Goal: Task Accomplishment & Management: Use online tool/utility

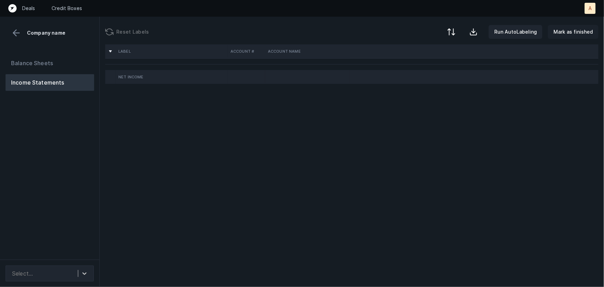
click at [564, 32] on p "Mark as finished" at bounding box center [573, 32] width 39 height 8
click at [39, 57] on button "Balance Sheets" at bounding box center [50, 63] width 89 height 17
click at [52, 82] on button "Income Statements" at bounding box center [50, 82] width 89 height 17
click at [76, 274] on div "Select..." at bounding box center [43, 273] width 69 height 12
click at [86, 273] on icon at bounding box center [84, 273] width 7 height 7
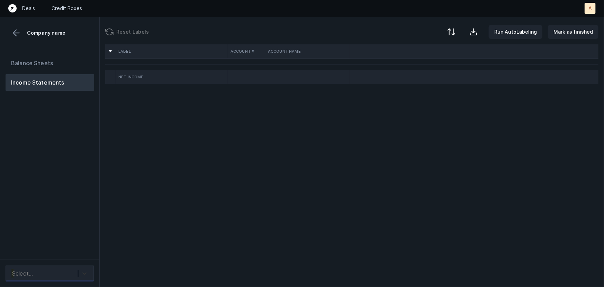
click at [86, 273] on icon at bounding box center [84, 273] width 7 height 7
click at [15, 31] on button at bounding box center [16, 33] width 10 height 10
click at [45, 271] on div "Select..." at bounding box center [43, 273] width 69 height 12
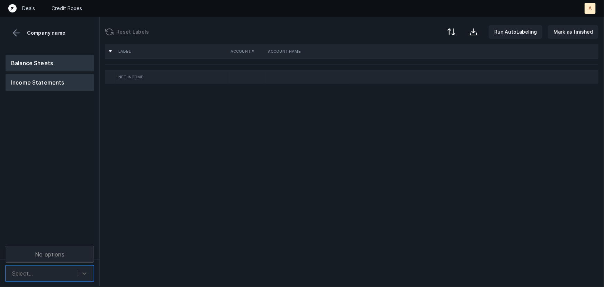
click at [30, 66] on button "Balance Sheets" at bounding box center [50, 63] width 89 height 17
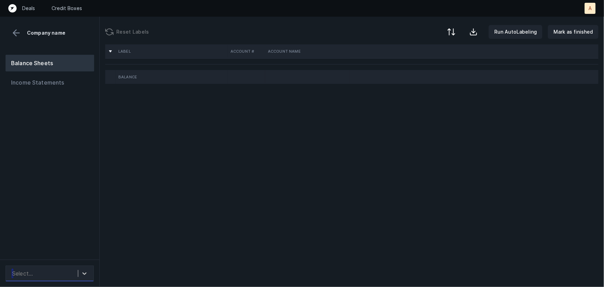
click at [44, 270] on div "Select..." at bounding box center [43, 273] width 69 height 12
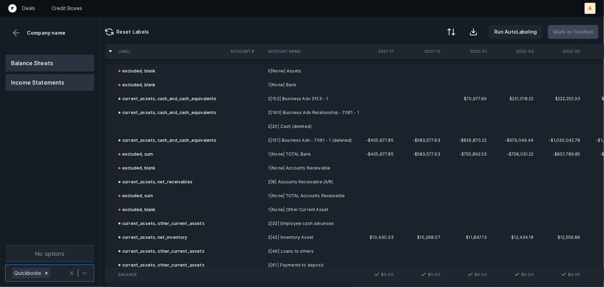
click at [38, 79] on button "Income Statements" at bounding box center [50, 82] width 89 height 17
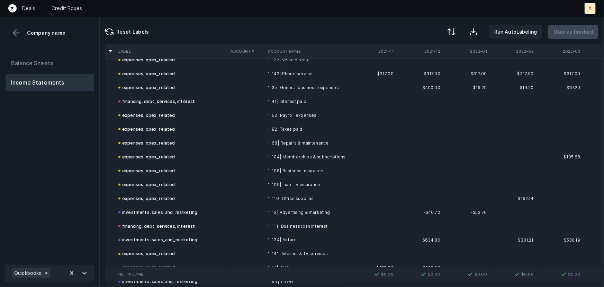
scroll to position [440, 0]
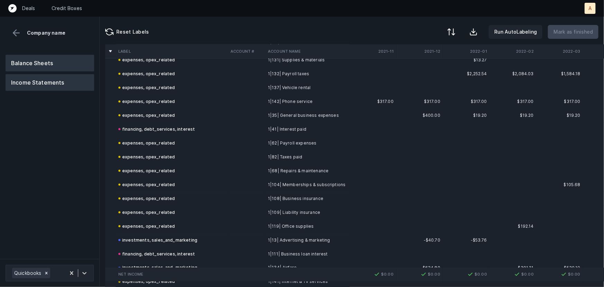
click at [55, 62] on button "Balance Sheets" at bounding box center [50, 63] width 89 height 17
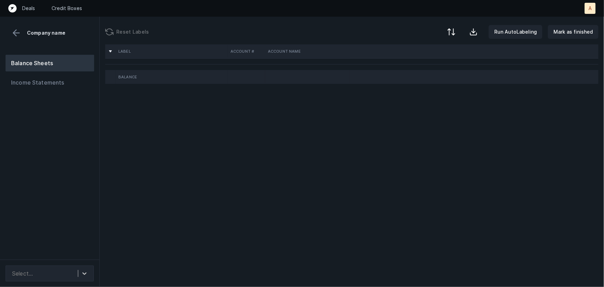
click at [10, 5] on icon "Top" at bounding box center [12, 8] width 8 height 8
